Goal: Task Accomplishment & Management: Manage account settings

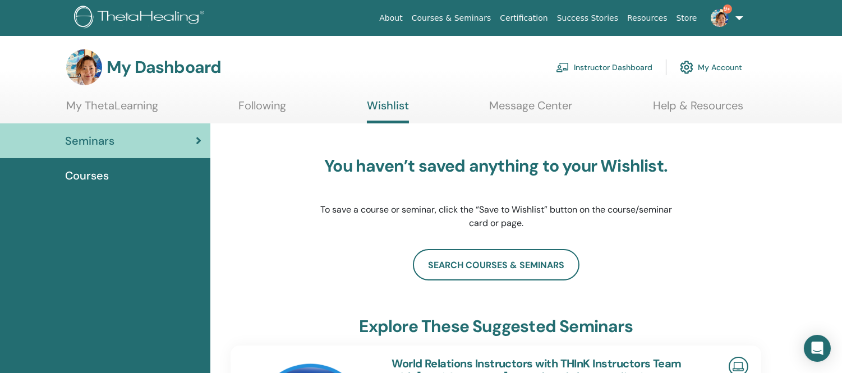
click at [602, 66] on link "Instructor Dashboard" at bounding box center [604, 67] width 97 height 25
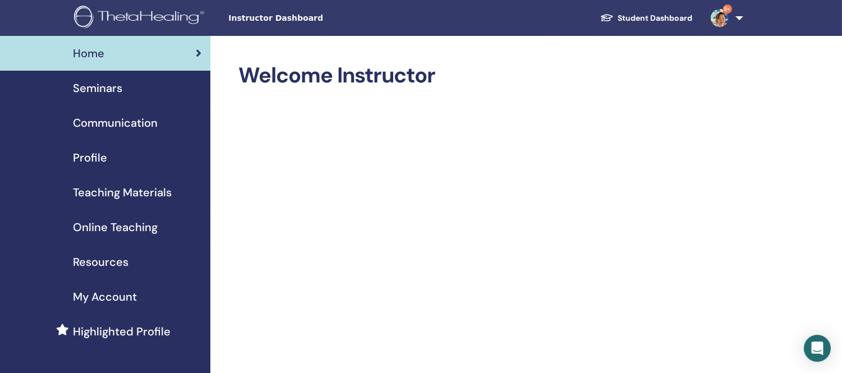
click at [98, 88] on span "Seminars" at bounding box center [97, 88] width 49 height 17
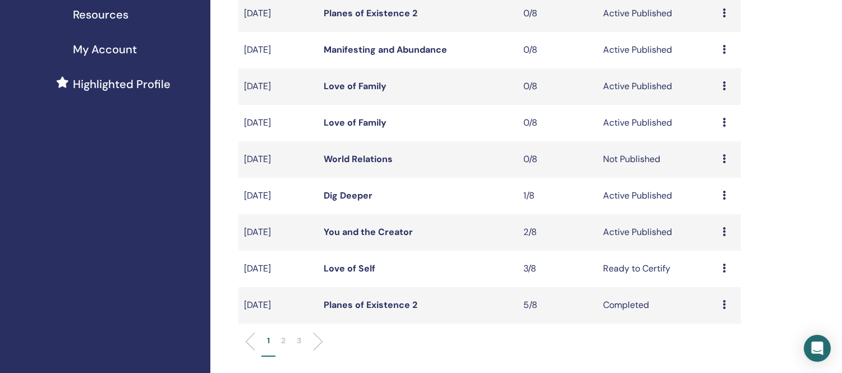
scroll to position [249, 0]
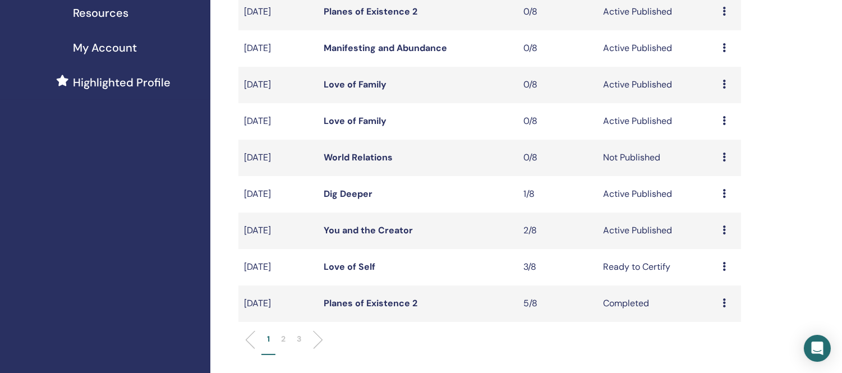
click at [366, 155] on link "World Relations" at bounding box center [358, 158] width 69 height 12
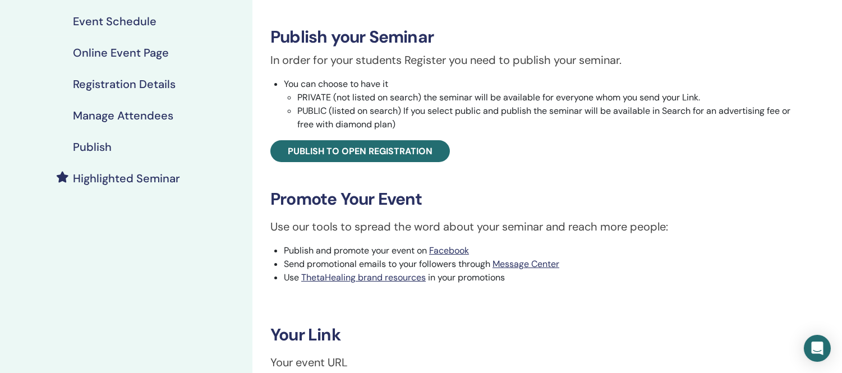
scroll to position [125, 0]
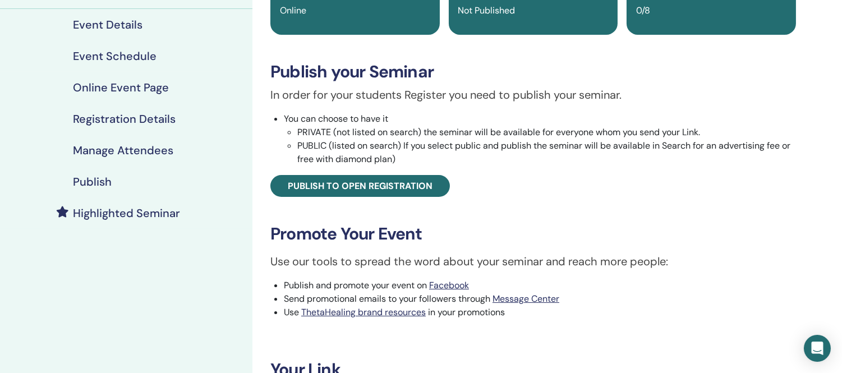
click at [81, 183] on h4 "Publish" at bounding box center [92, 181] width 39 height 13
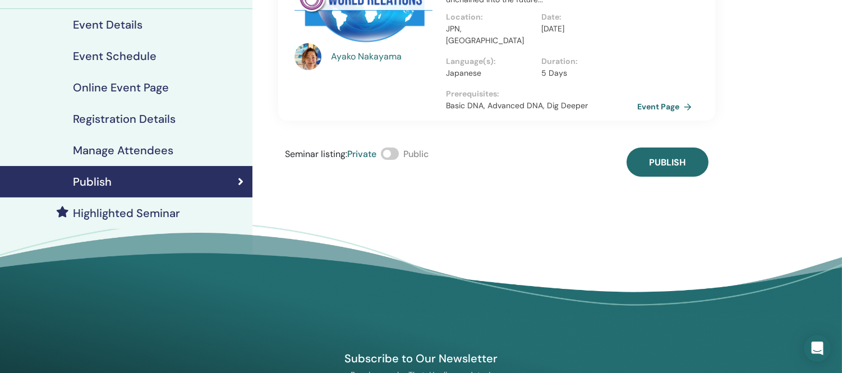
click at [393, 148] on span at bounding box center [390, 154] width 18 height 12
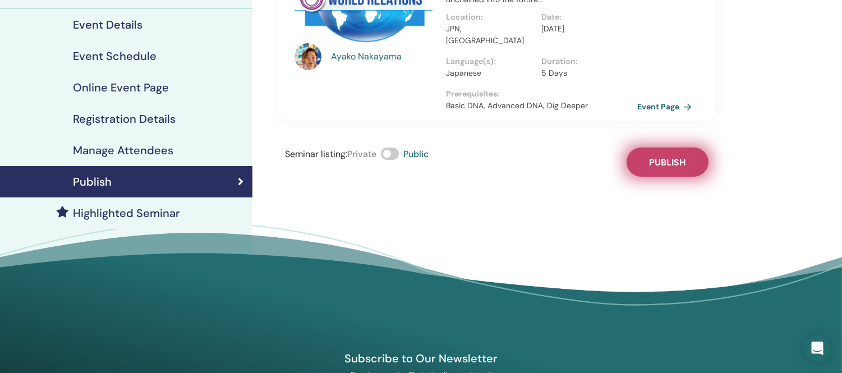
click at [685, 157] on span "Publish" at bounding box center [667, 163] width 36 height 12
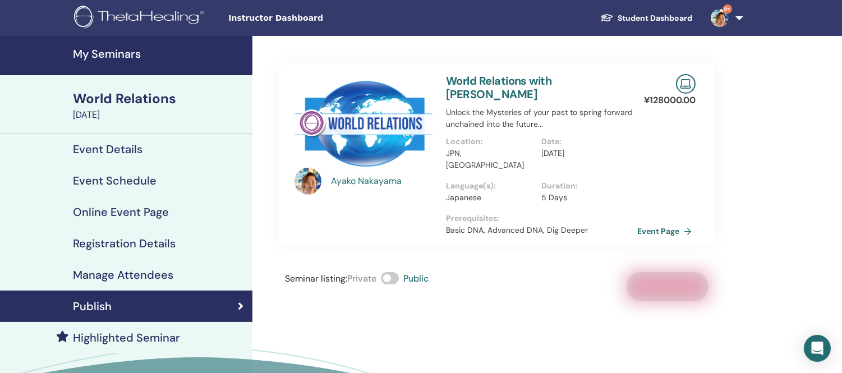
click at [109, 57] on h4 "My Seminars" at bounding box center [159, 53] width 173 height 13
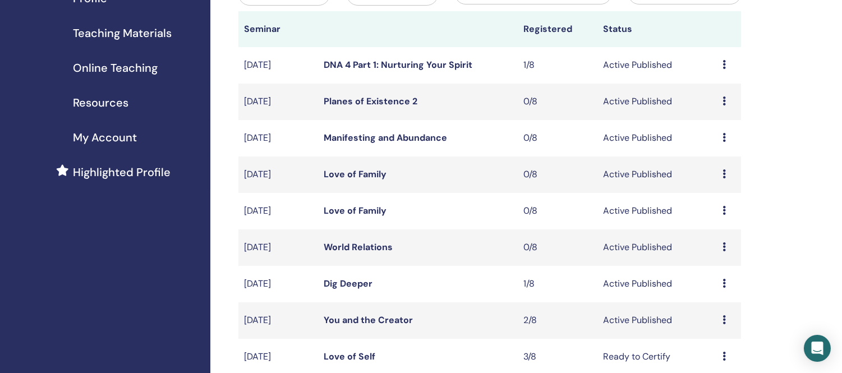
scroll to position [187, 0]
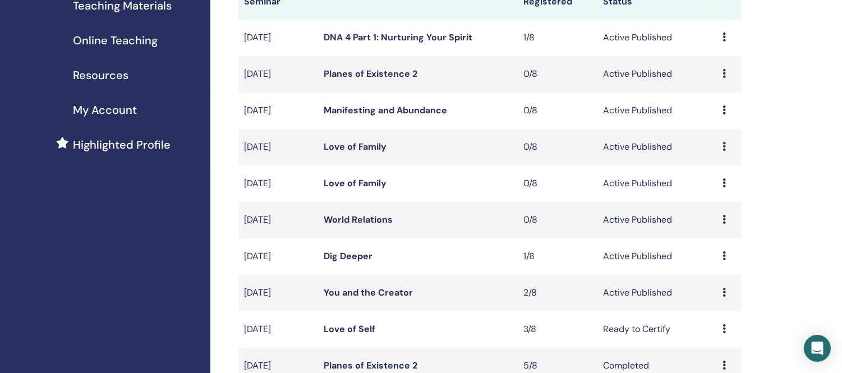
click at [363, 217] on link "World Relations" at bounding box center [358, 220] width 69 height 12
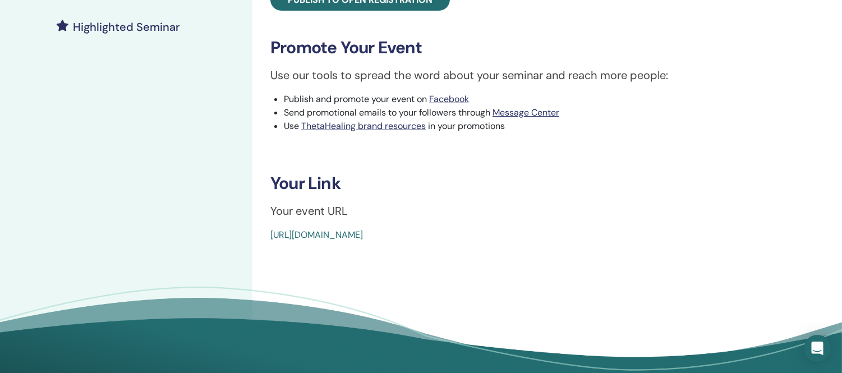
scroll to position [311, 0]
